Goal: Task Accomplishment & Management: Use online tool/utility

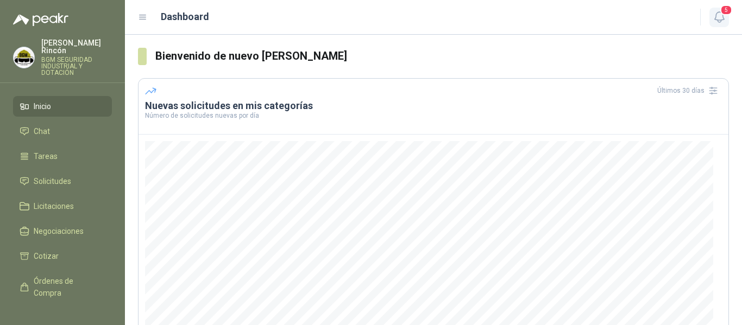
click at [721, 15] on span "5" at bounding box center [726, 10] width 12 height 10
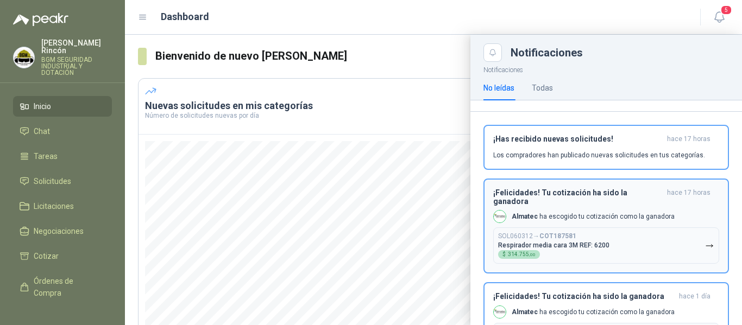
scroll to position [109, 0]
click at [679, 210] on div "¡Felicidades! Tu cotización ha sido la ganadora hace 17 horas Almatec ha escogi…" at bounding box center [606, 225] width 226 height 75
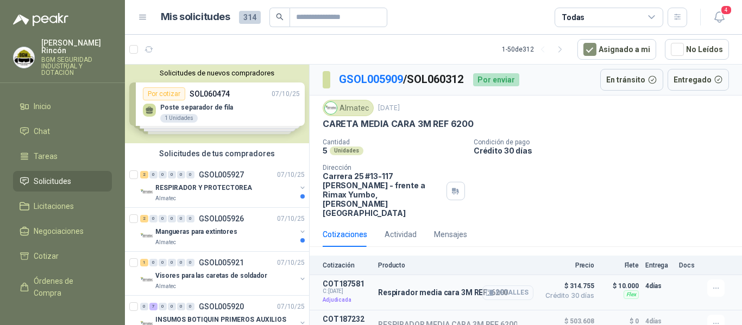
click at [513, 286] on button "Detalles" at bounding box center [507, 293] width 51 height 15
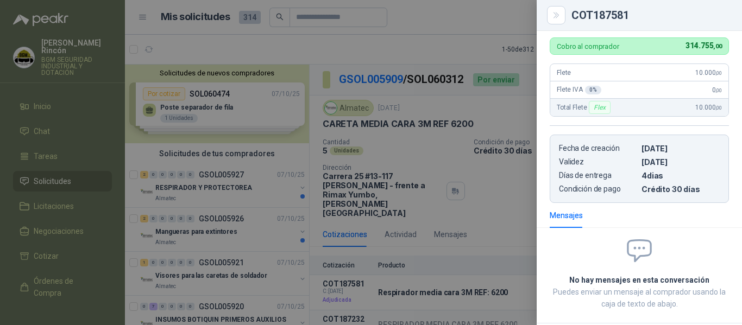
scroll to position [240, 0]
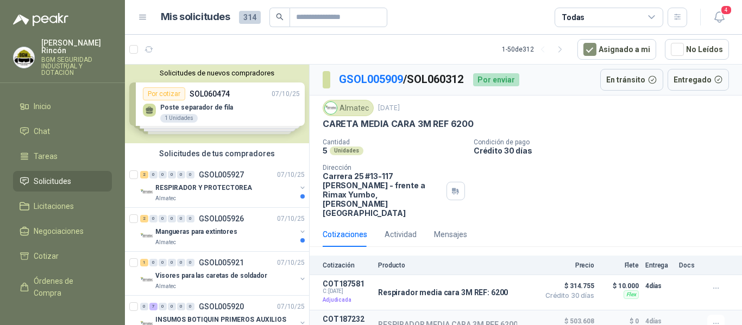
click at [79, 176] on li "Solicitudes" at bounding box center [63, 181] width 86 height 12
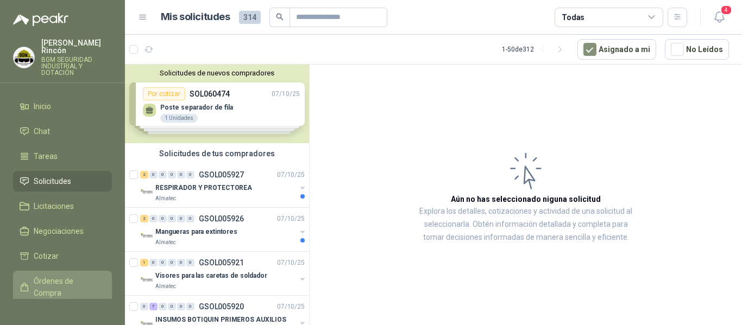
click at [54, 277] on span "Órdenes de Compra" at bounding box center [68, 287] width 68 height 24
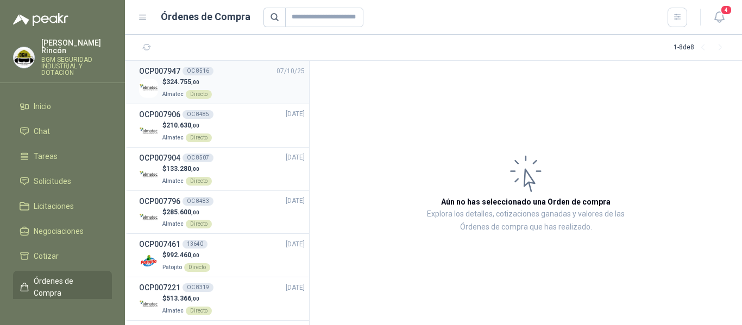
click at [270, 95] on div "$ 324.755 ,00 Almatec Directo" at bounding box center [222, 88] width 166 height 22
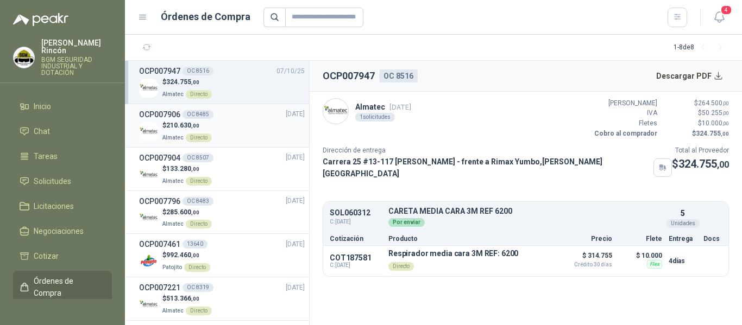
click at [236, 126] on div "$ 210.630 ,00 Almatec Directo" at bounding box center [222, 132] width 166 height 22
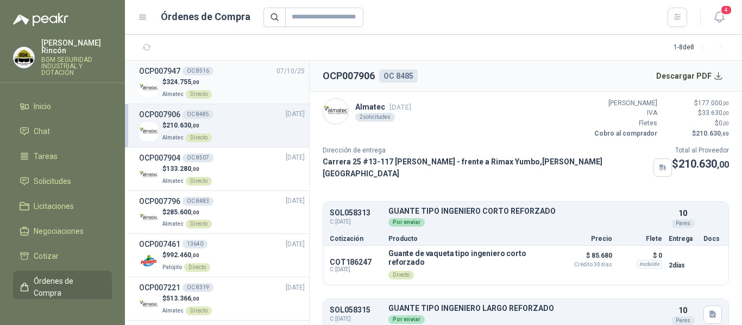
click at [243, 77] on div "OCP007947 OC 8516 [DATE]" at bounding box center [222, 71] width 166 height 12
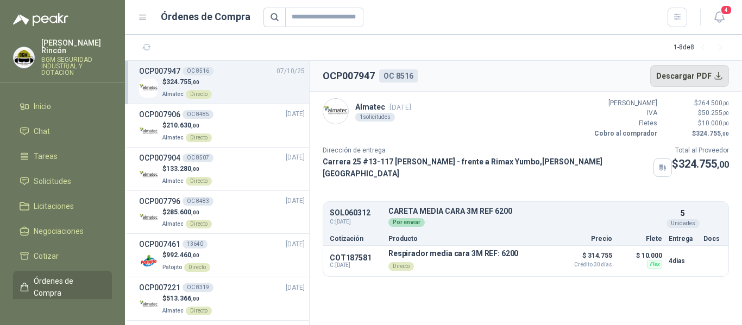
click at [701, 73] on button "Descargar PDF" at bounding box center [689, 76] width 79 height 22
click at [722, 23] on icon "button" at bounding box center [719, 17] width 14 height 14
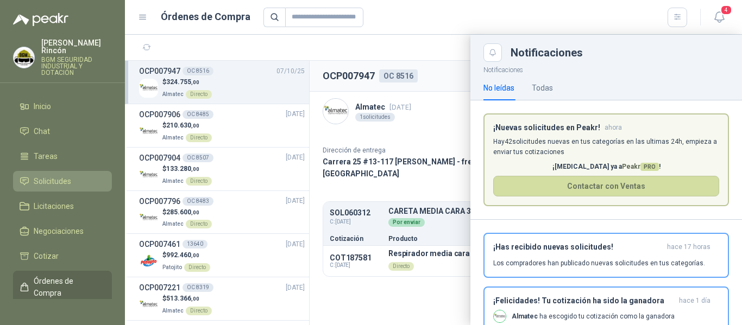
click at [52, 176] on span "Solicitudes" at bounding box center [52, 181] width 37 height 12
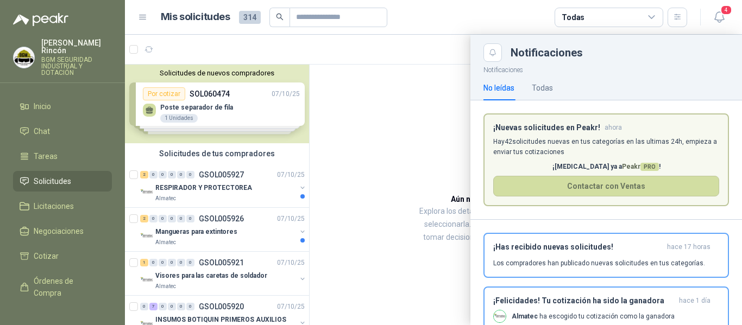
click at [255, 199] on div at bounding box center [433, 180] width 617 height 290
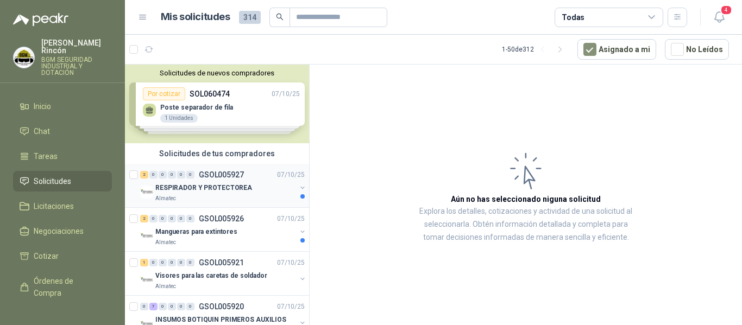
click at [275, 194] on div "Almatec" at bounding box center [225, 198] width 141 height 9
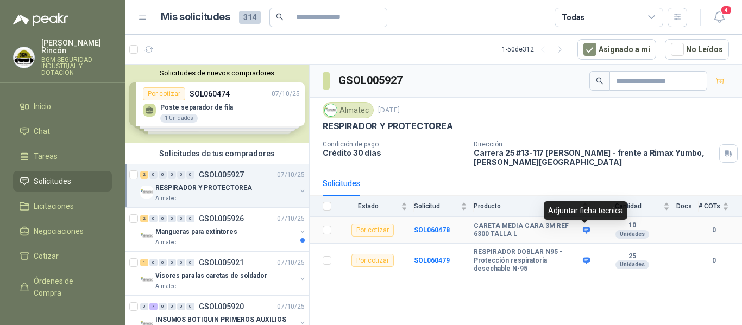
click at [584, 230] on icon at bounding box center [586, 230] width 7 height 7
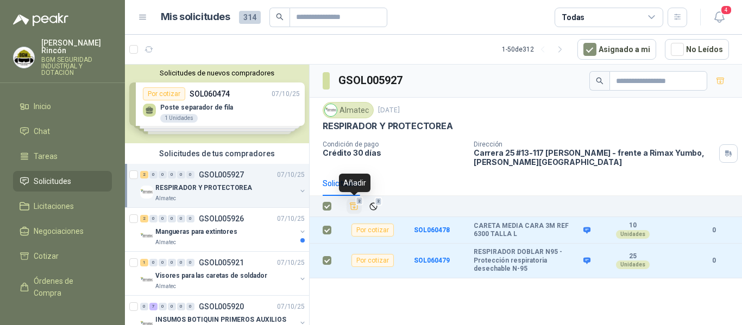
click at [352, 204] on icon "Añadir" at bounding box center [354, 206] width 10 height 10
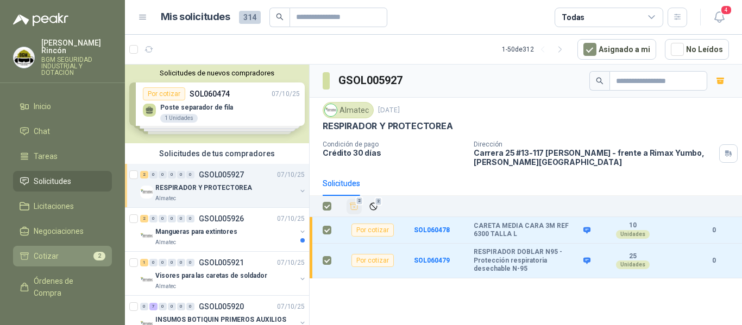
click at [56, 246] on link "Cotizar 2" at bounding box center [62, 256] width 99 height 21
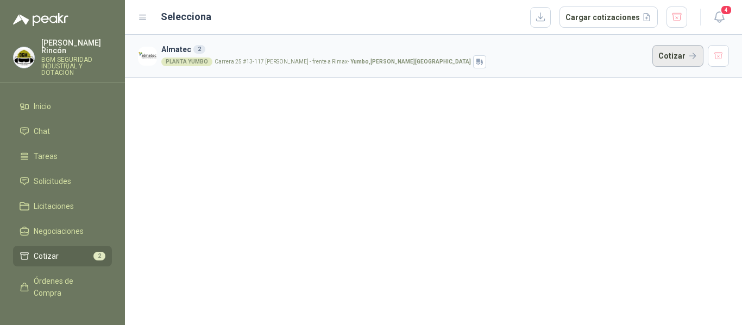
click at [674, 64] on button "Cotizar" at bounding box center [677, 56] width 51 height 22
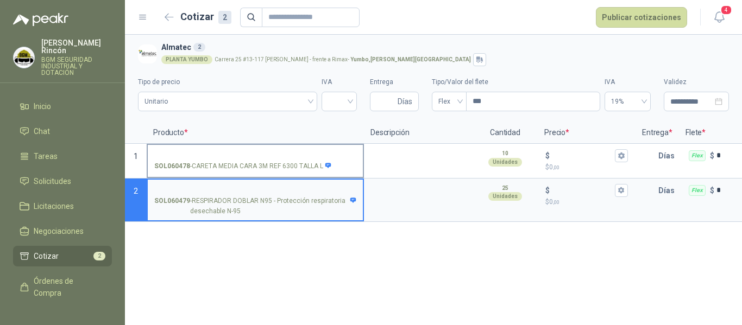
click at [253, 152] on input "SOL060478 - CARETA MEDIA CARA 3M REF 6300 TALLA L" at bounding box center [255, 156] width 202 height 8
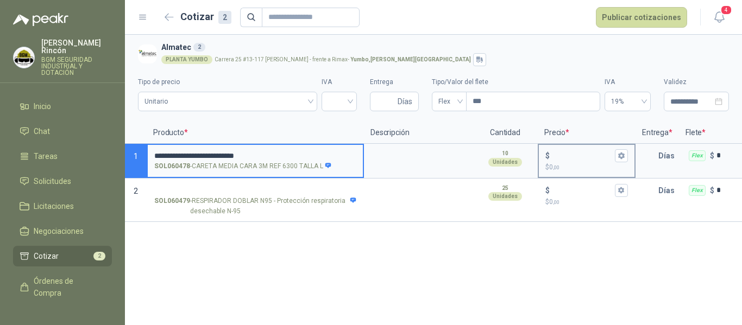
type input "**********"
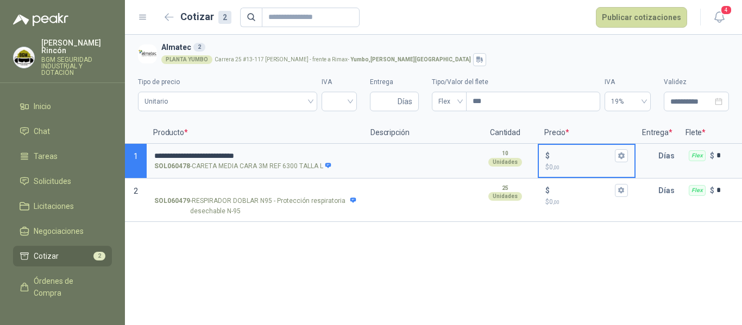
click at [581, 159] on input "$ $ 0 ,00" at bounding box center [582, 155] width 61 height 8
type input "******"
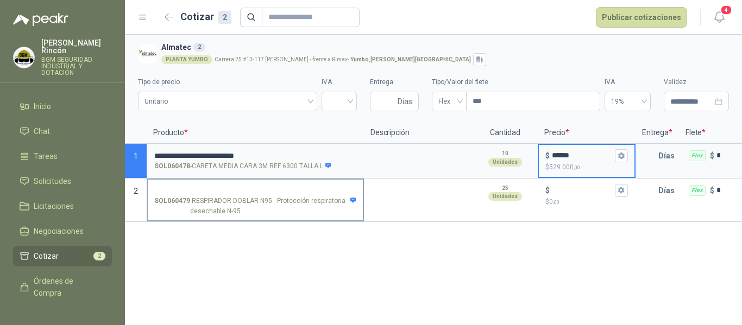
click at [253, 190] on input "SOL060479 - RESPIRADOR DOBLAR N95 - Protección respiratoria desechable N-95" at bounding box center [255, 191] width 202 height 8
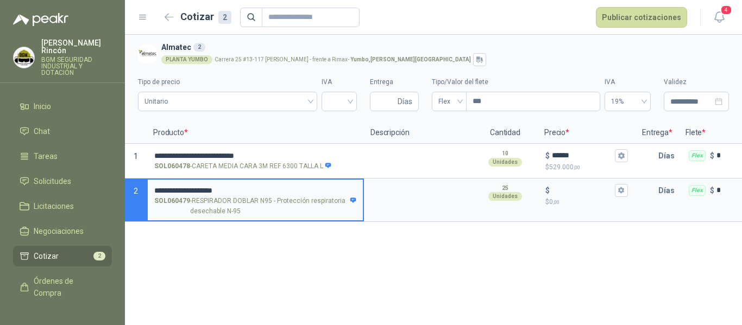
click at [208, 187] on input "**********" at bounding box center [255, 191] width 202 height 8
click at [277, 187] on input "**********" at bounding box center [255, 191] width 202 height 8
type input "**********"
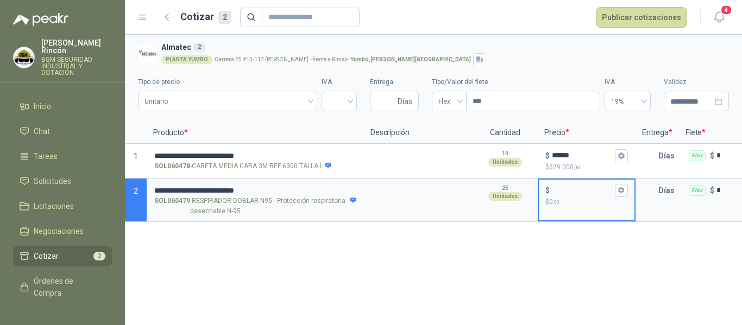
click at [579, 190] on input "$ $ 0 ,00" at bounding box center [582, 190] width 61 height 8
type input "*****"
click at [627, 192] on button "$ ***** $ 55.000 ,00" at bounding box center [621, 190] width 13 height 13
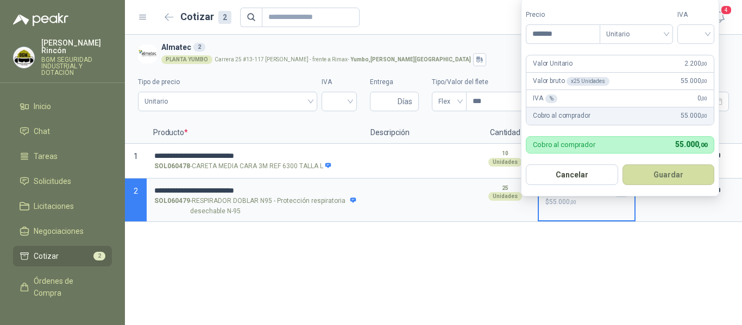
click at [665, 281] on div "**********" at bounding box center [433, 180] width 617 height 290
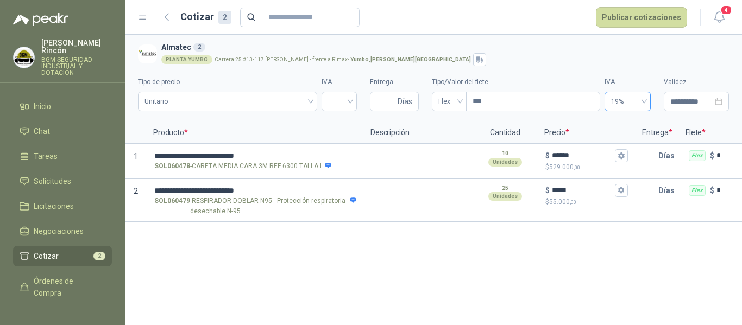
click at [645, 104] on div "19%" at bounding box center [627, 102] width 46 height 20
click at [628, 124] on div "19%" at bounding box center [627, 124] width 29 height 12
click at [258, 106] on span "Unitario" at bounding box center [227, 101] width 166 height 16
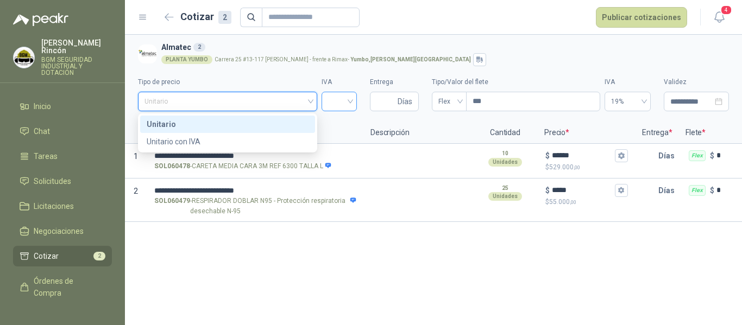
click at [347, 104] on input "search" at bounding box center [339, 100] width 22 height 16
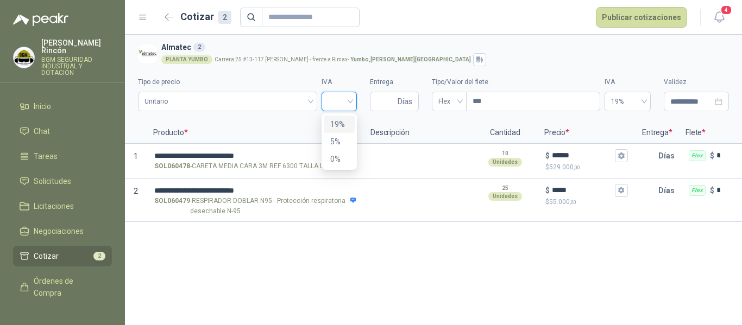
click at [343, 125] on div "19%" at bounding box center [339, 124] width 18 height 12
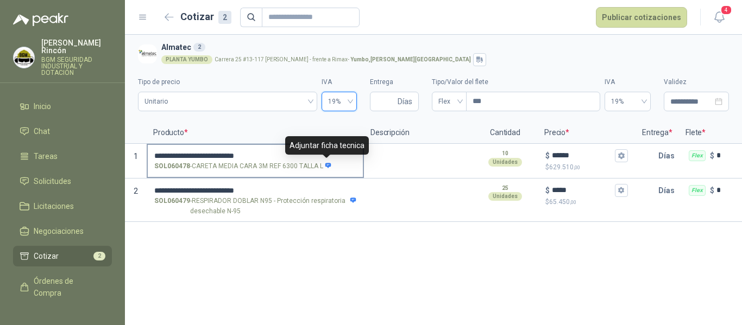
click at [329, 166] on icon at bounding box center [328, 165] width 6 height 5
click at [329, 160] on input "**********" at bounding box center [255, 156] width 202 height 8
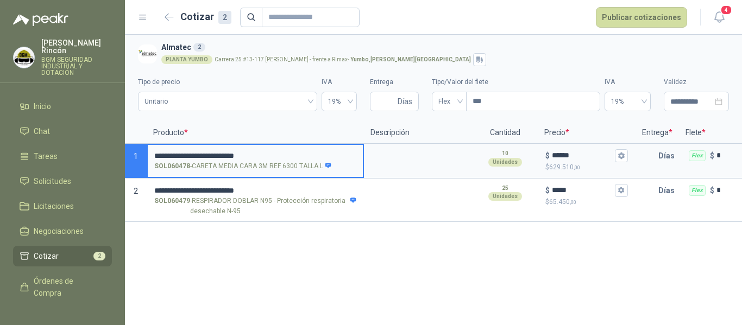
click at [262, 163] on p "SOL060478 - CARETA MEDIA CARA 3M REF 6300 TALLA L" at bounding box center [243, 166] width 178 height 10
click at [262, 160] on input "**********" at bounding box center [255, 156] width 202 height 8
click at [434, 166] on textarea at bounding box center [418, 157] width 106 height 25
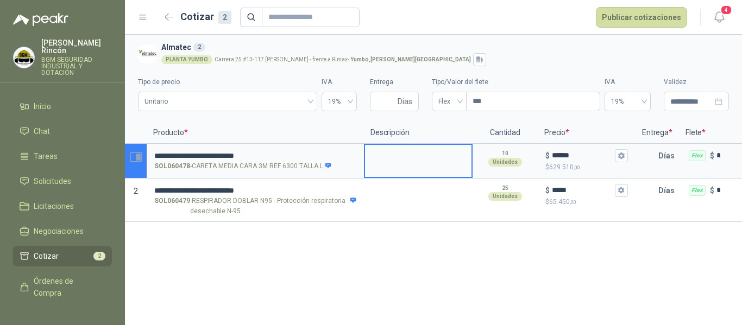
click at [134, 156] on icon "Abrir detalle" at bounding box center [136, 157] width 14 height 14
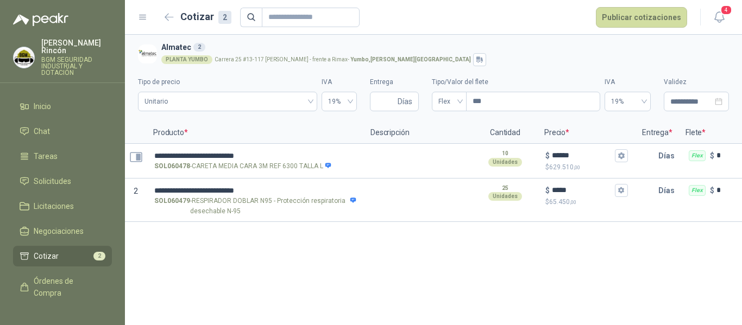
click at [134, 156] on icon "Abrir detalle" at bounding box center [136, 157] width 14 height 14
click at [139, 159] on body "**********" at bounding box center [371, 162] width 742 height 325
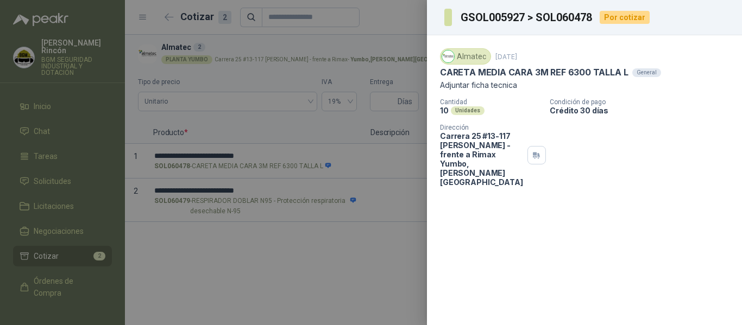
click at [635, 74] on div "General" at bounding box center [646, 72] width 29 height 9
click at [415, 27] on div at bounding box center [371, 162] width 742 height 325
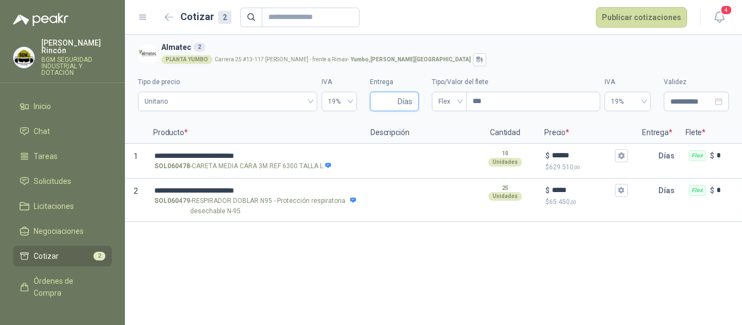
click at [386, 100] on input "Entrega" at bounding box center [385, 101] width 19 height 18
type input "*"
click at [479, 287] on div "**********" at bounding box center [433, 180] width 617 height 290
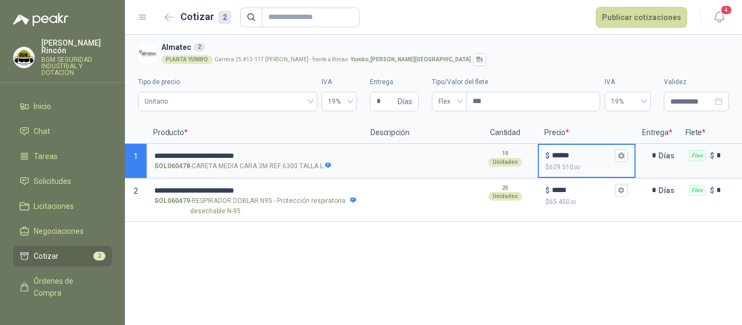
drag, startPoint x: 581, startPoint y: 152, endPoint x: 548, endPoint y: 159, distance: 34.4
click at [548, 159] on div "$ ******" at bounding box center [586, 155] width 83 height 13
type input "******"
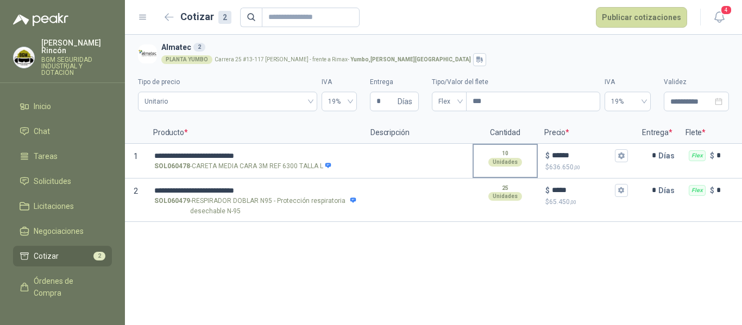
click at [508, 154] on div "10 Unidades" at bounding box center [504, 158] width 63 height 26
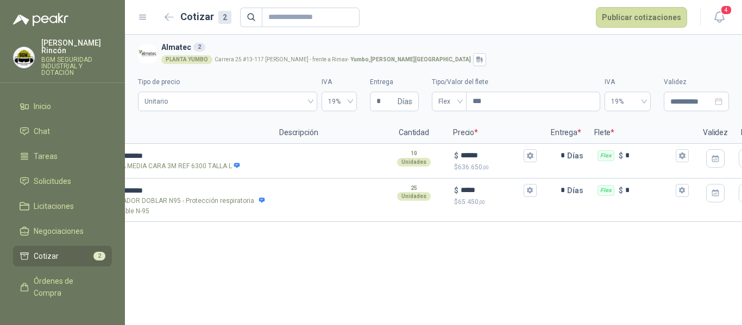
scroll to position [0, 141]
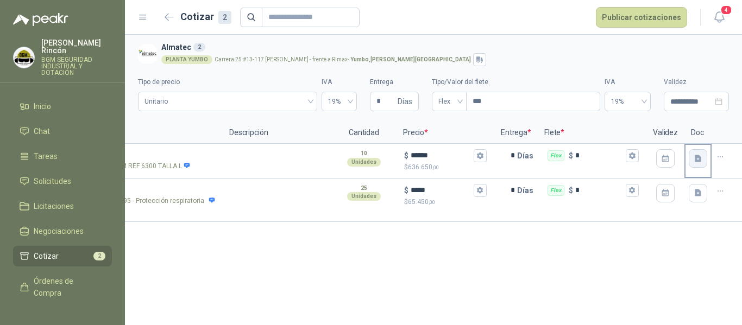
click at [691, 164] on button "button" at bounding box center [697, 158] width 18 height 18
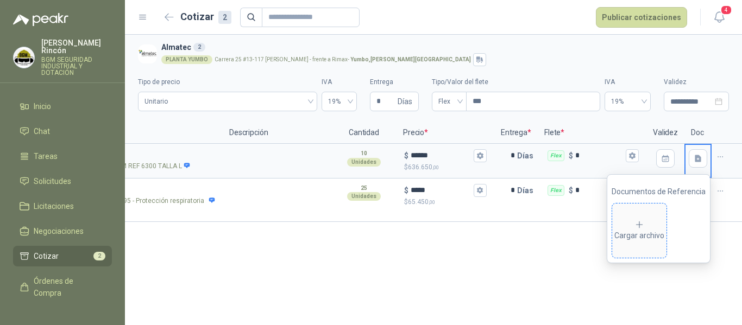
click at [635, 231] on div "Cargar archivo" at bounding box center [639, 231] width 50 height 22
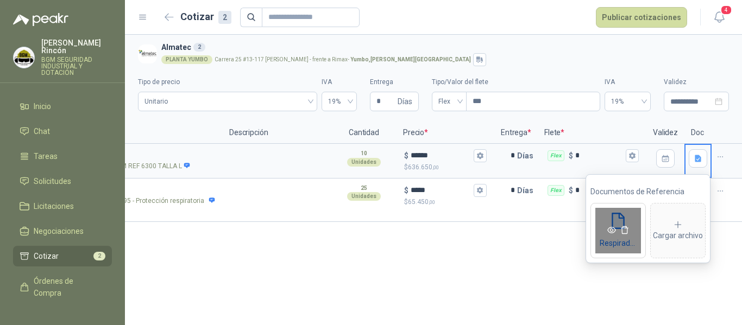
click at [610, 227] on icon "eye" at bounding box center [611, 230] width 9 height 7
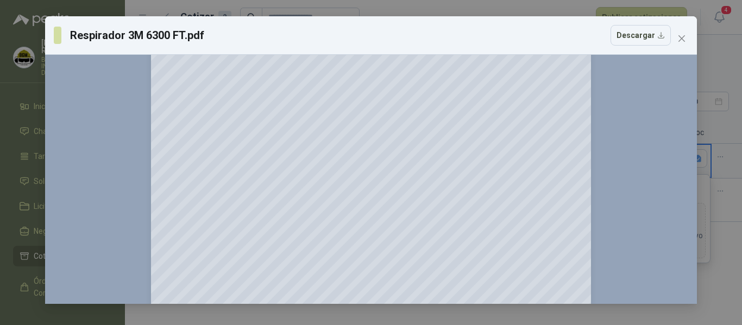
scroll to position [950, 0]
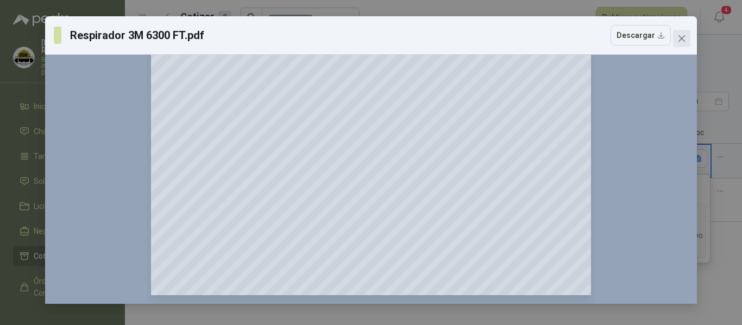
click at [678, 36] on icon "close" at bounding box center [681, 38] width 9 height 9
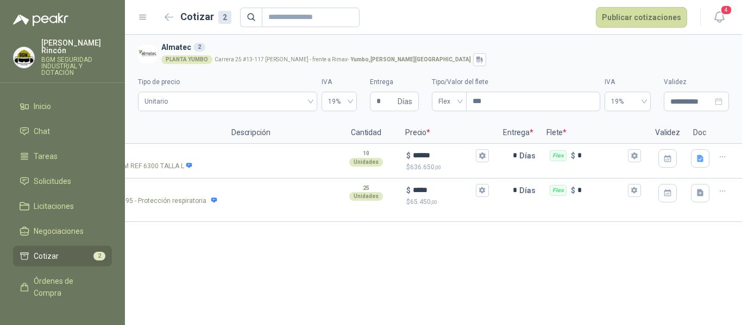
scroll to position [0, 141]
click at [699, 203] on div at bounding box center [697, 193] width 25 height 27
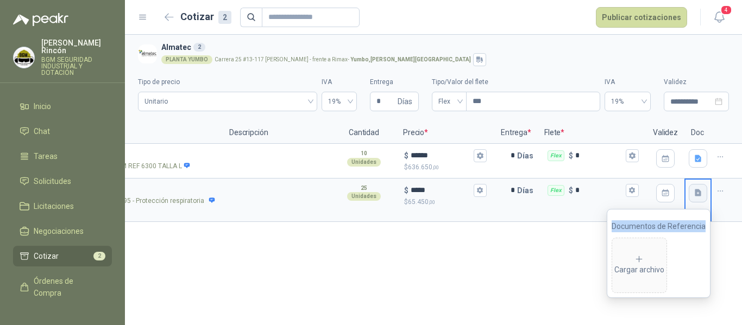
click at [701, 195] on icon "button" at bounding box center [697, 192] width 9 height 9
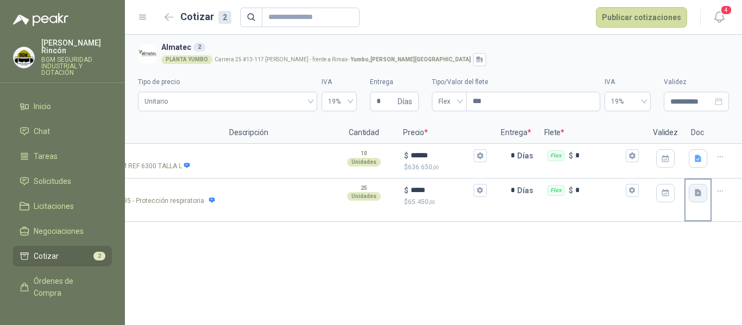
click at [701, 195] on icon "button" at bounding box center [697, 192] width 9 height 9
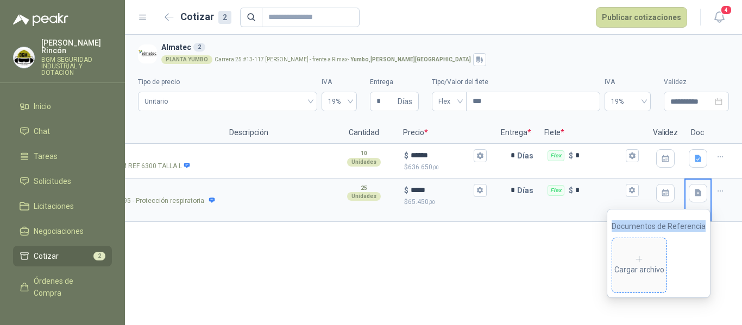
click at [648, 253] on span "Cargar archivo" at bounding box center [639, 265] width 54 height 54
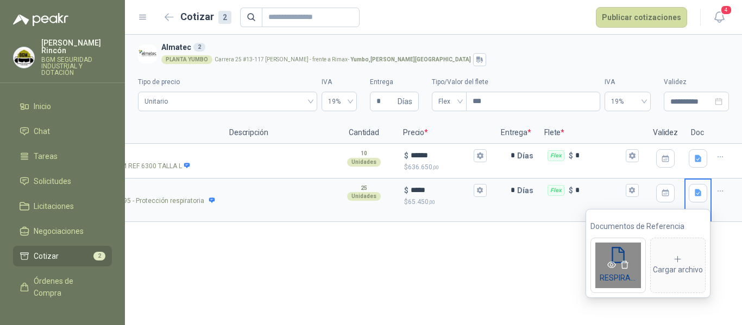
click at [611, 263] on icon "eye" at bounding box center [611, 265] width 9 height 7
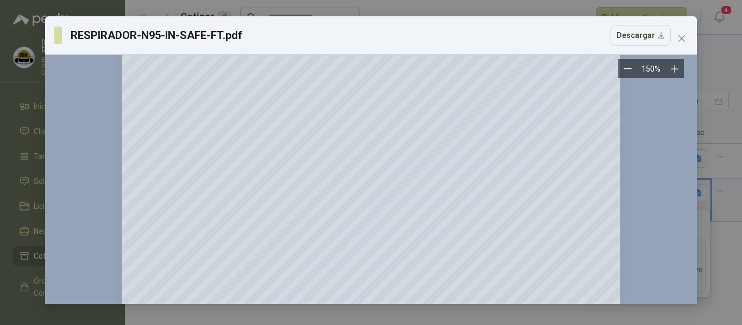
scroll to position [0, 0]
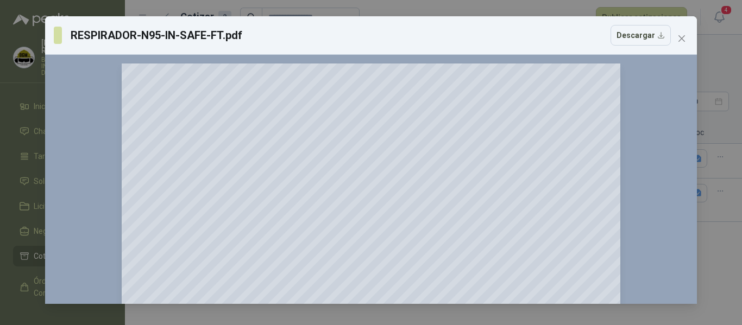
click at [690, 31] on div "RESPIRADOR-N95-IN-SAFE-FT.pdf Descargar" at bounding box center [371, 35] width 652 height 39
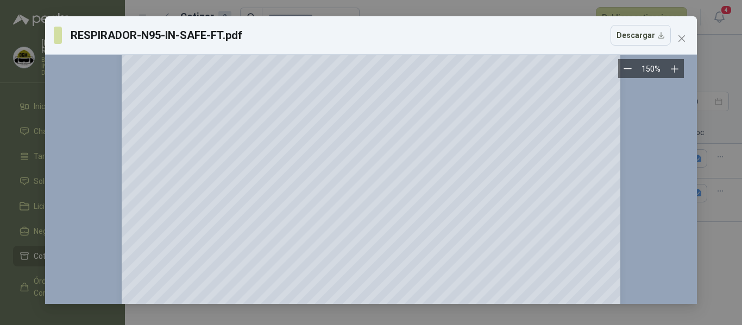
scroll to position [1067, 0]
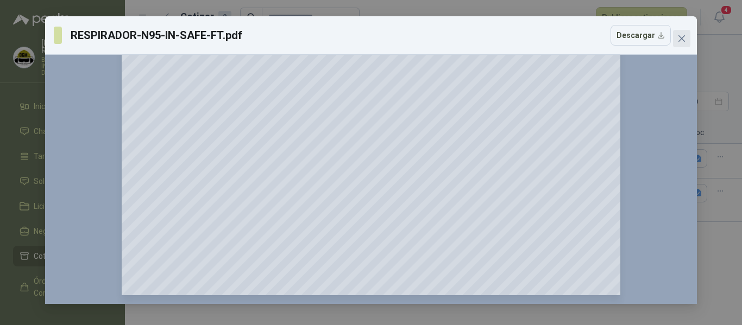
click at [684, 39] on icon "close" at bounding box center [681, 38] width 9 height 9
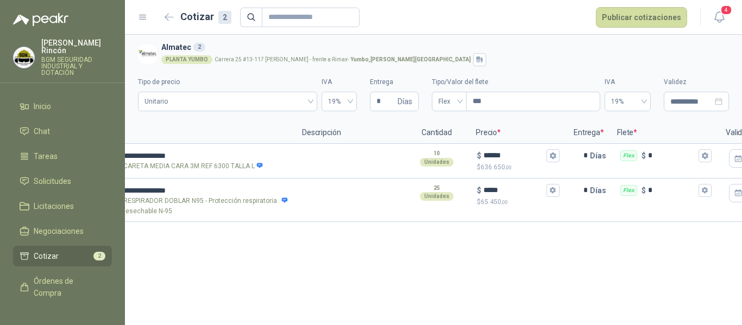
scroll to position [0, 67]
drag, startPoint x: 385, startPoint y: 103, endPoint x: 334, endPoint y: 114, distance: 51.6
click at [334, 114] on div "**********" at bounding box center [433, 90] width 591 height 49
type input "*"
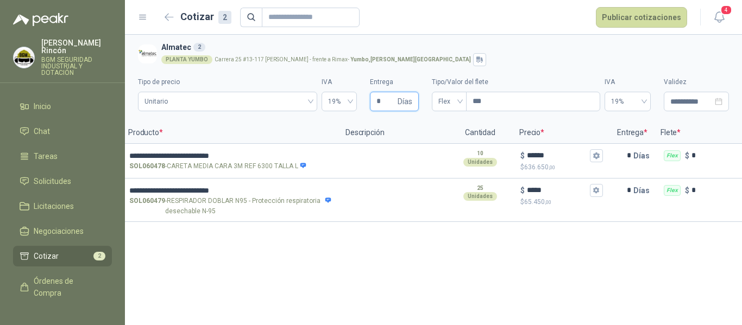
scroll to position [0, 0]
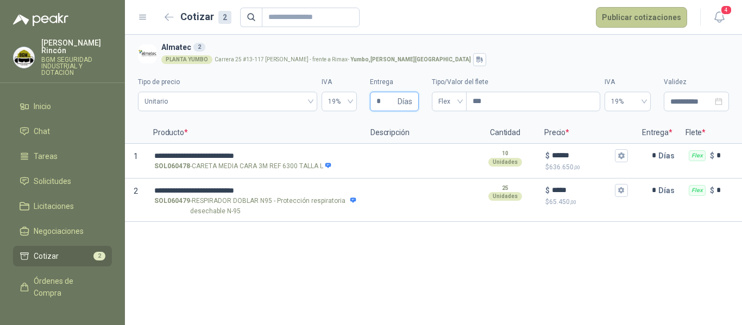
type input "*"
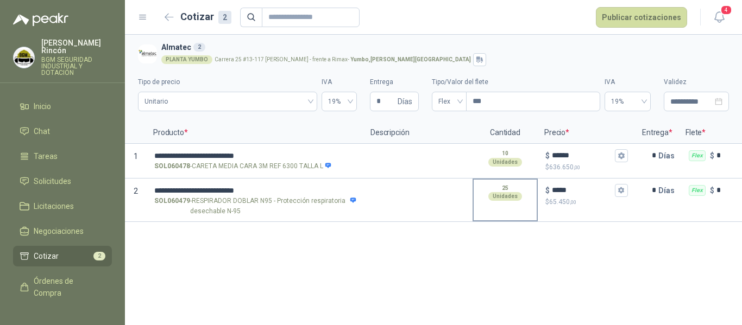
drag, startPoint x: 637, startPoint y: 11, endPoint x: 534, endPoint y: 220, distance: 233.8
click at [538, 213] on main "**********" at bounding box center [433, 162] width 617 height 325
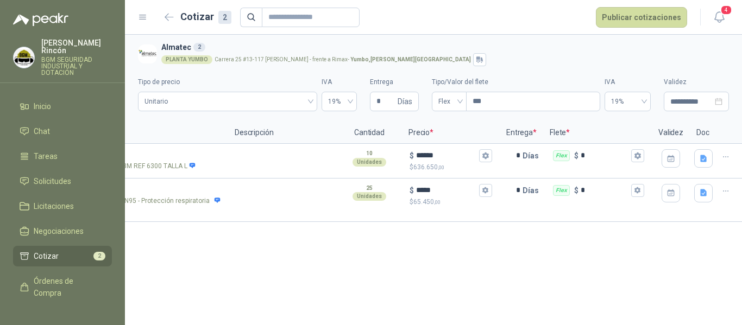
scroll to position [0, 141]
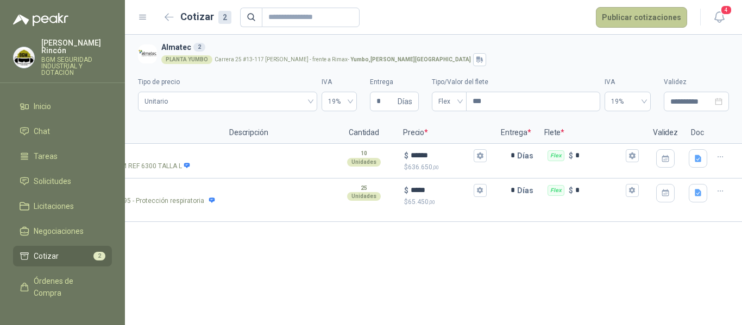
click at [641, 14] on button "Publicar cotizaciones" at bounding box center [641, 17] width 91 height 21
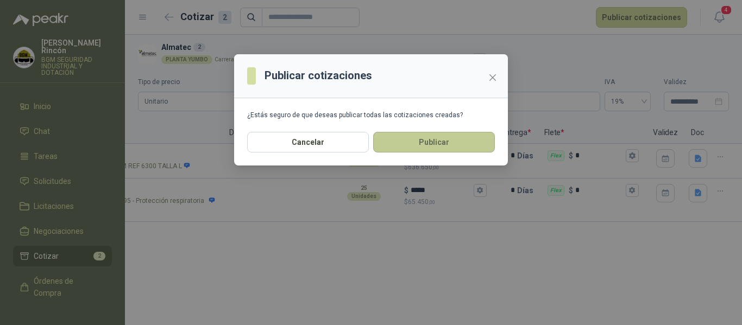
click at [469, 146] on button "Publicar" at bounding box center [434, 142] width 122 height 21
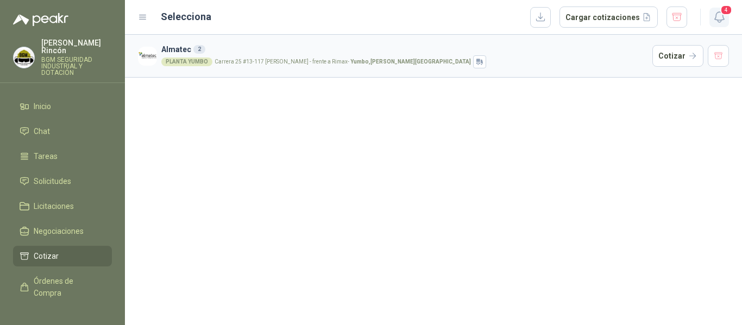
click at [713, 24] on button "4" at bounding box center [719, 18] width 20 height 20
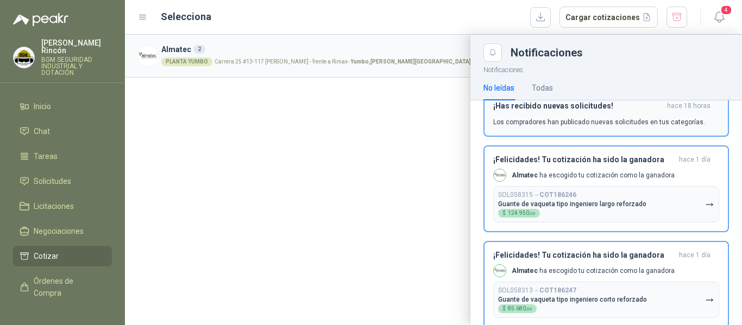
scroll to position [163, 0]
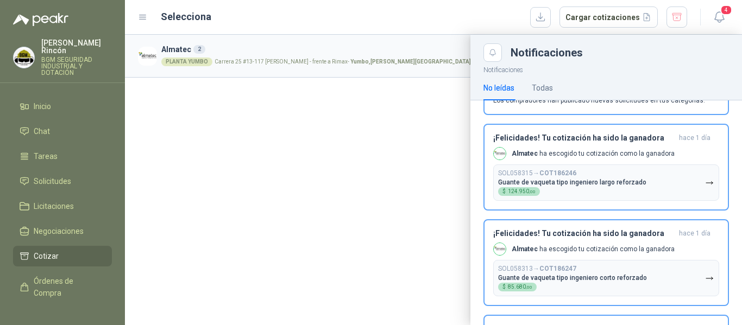
click at [334, 173] on div at bounding box center [433, 180] width 617 height 290
